Goal: Information Seeking & Learning: Learn about a topic

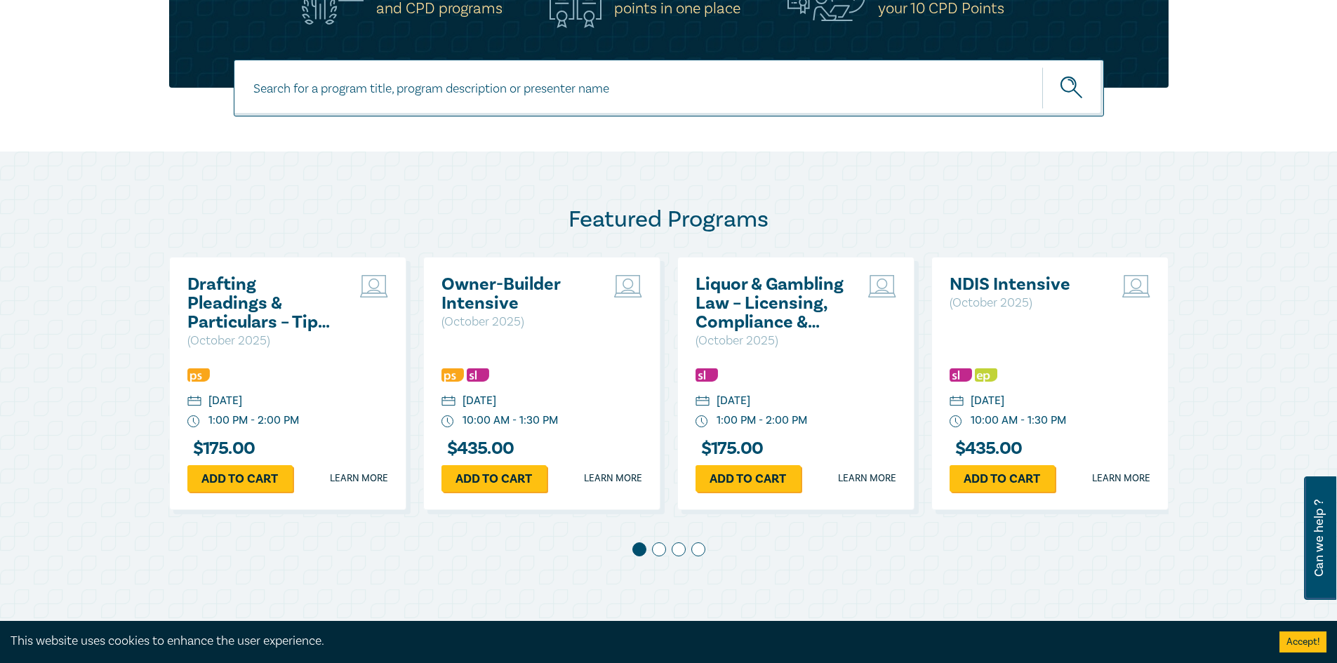
scroll to position [562, 0]
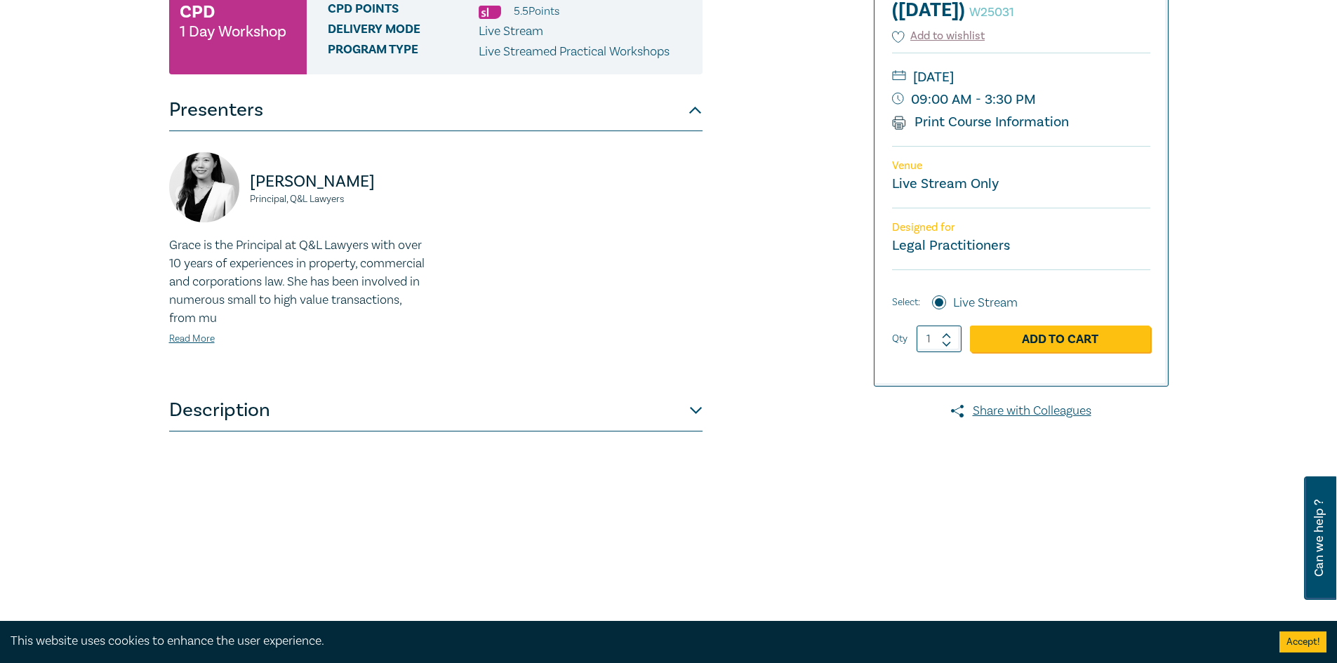
scroll to position [281, 0]
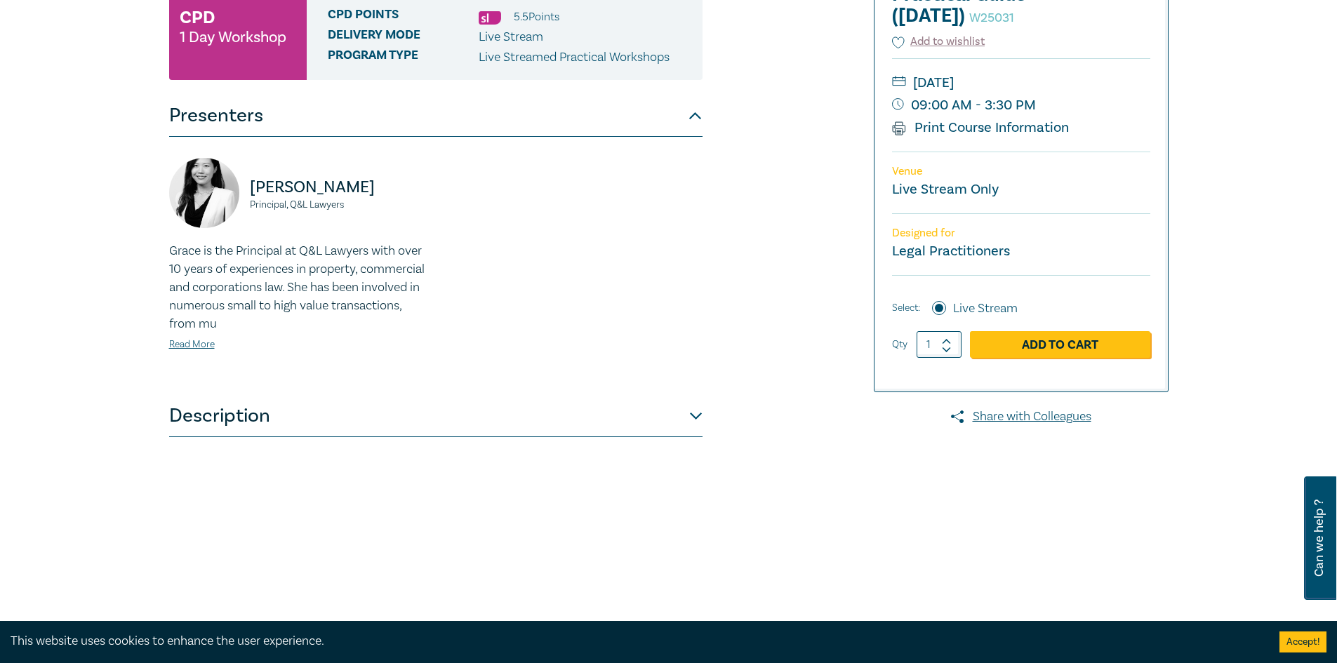
click at [694, 413] on button "Description" at bounding box center [435, 416] width 533 height 42
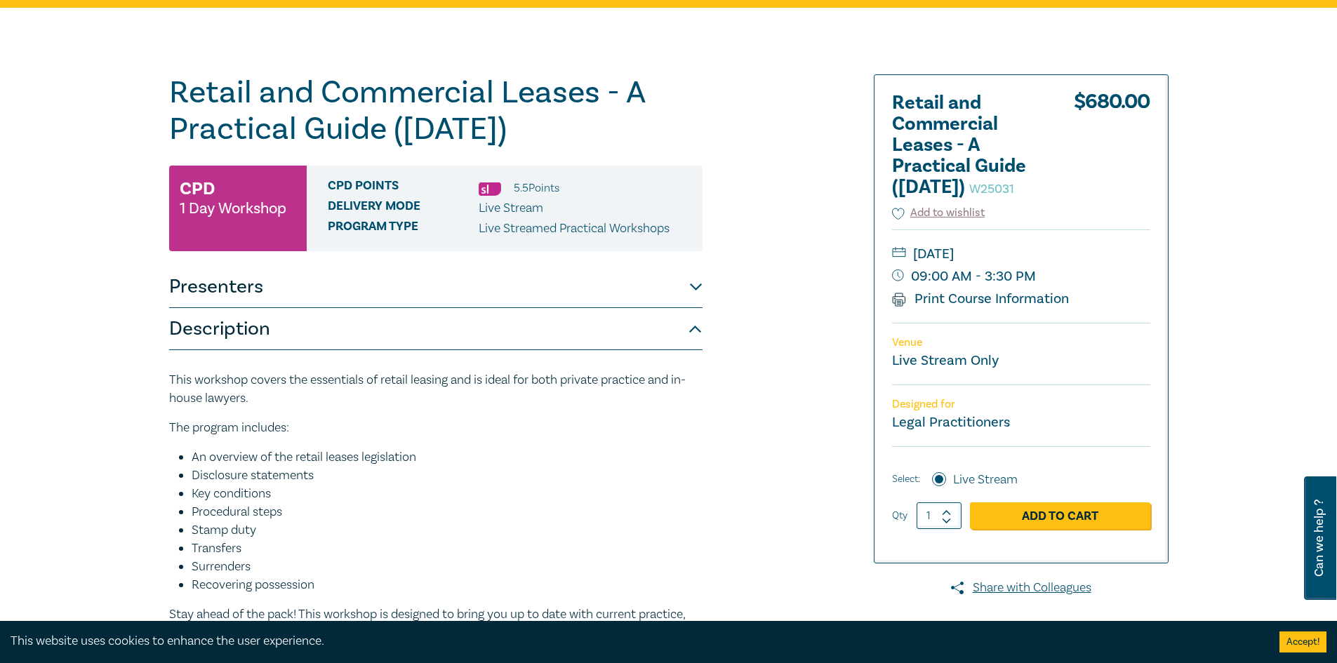
scroll to position [0, 0]
